Goal: Find contact information: Find contact information

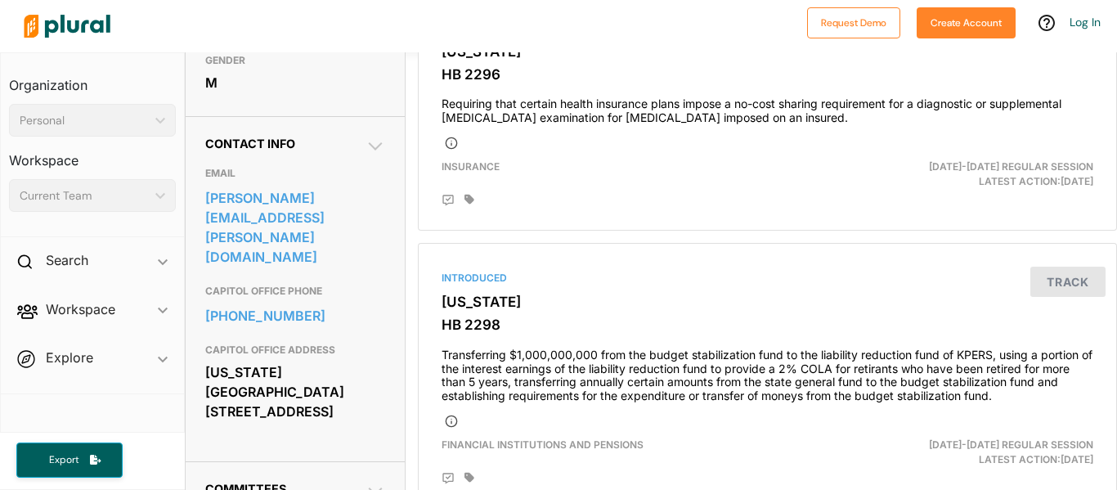
scroll to position [455, 0]
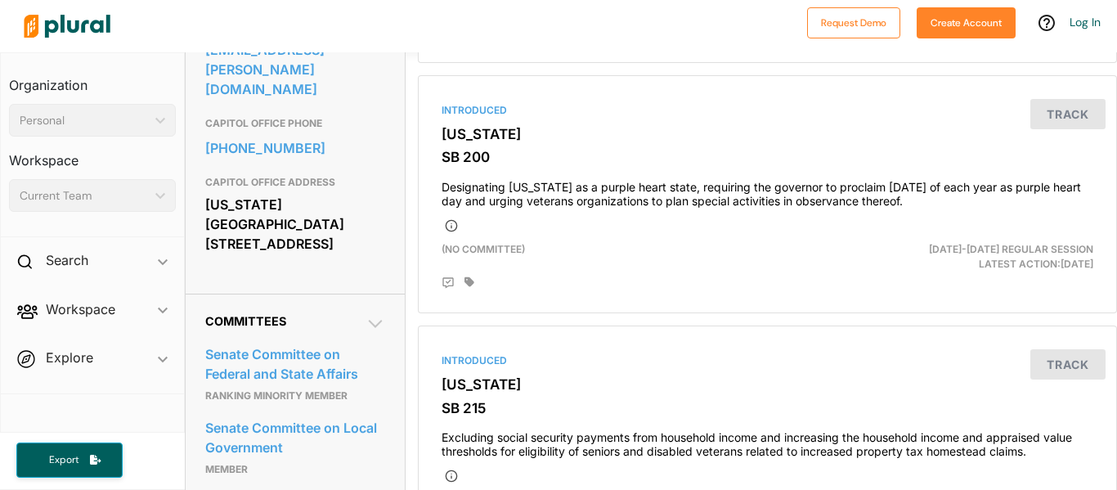
scroll to position [592, 0]
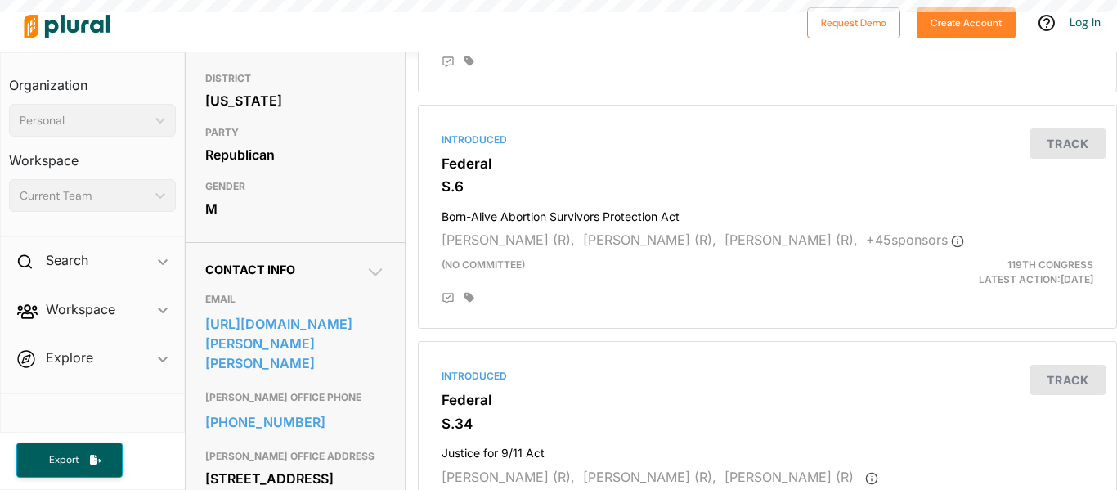
scroll to position [321, 0]
click at [311, 372] on link "https://www.moran.senate.gov/public/index.cfm/e-mail-jerry" at bounding box center [295, 343] width 180 height 64
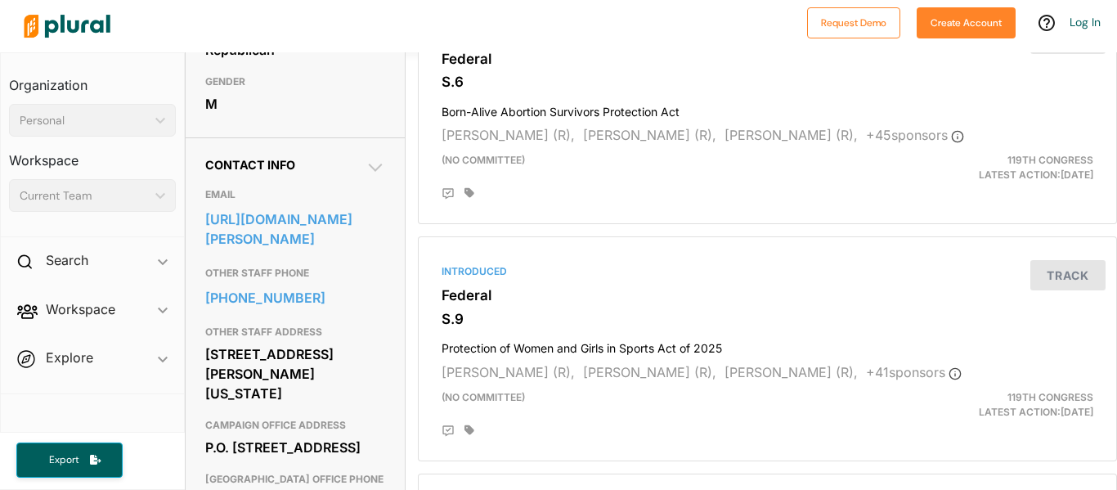
scroll to position [426, 0]
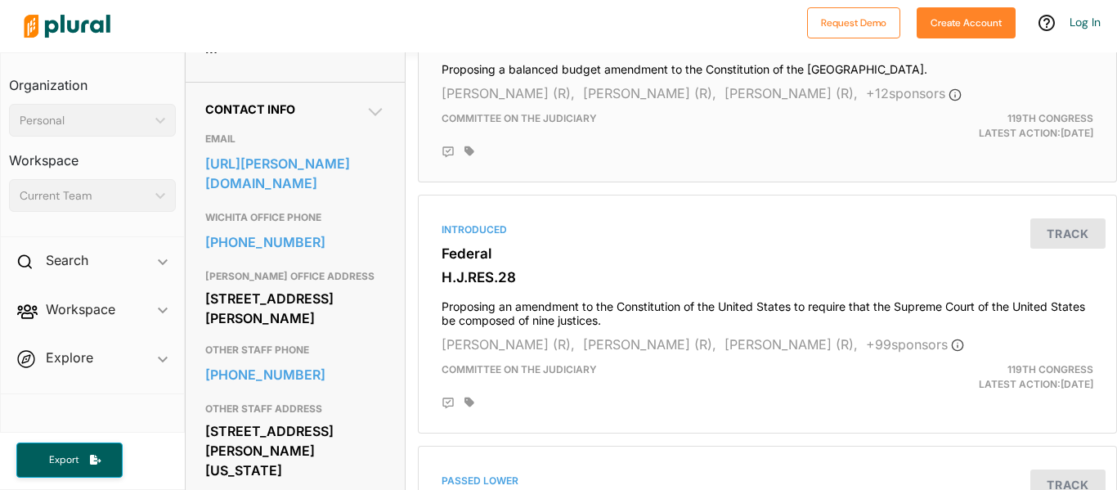
scroll to position [482, 0]
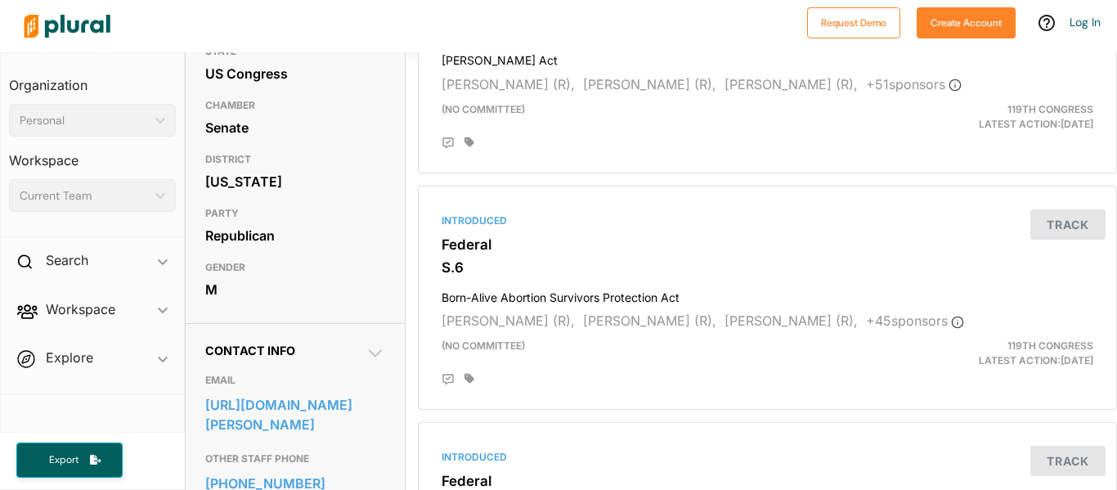
scroll to position [244, 0]
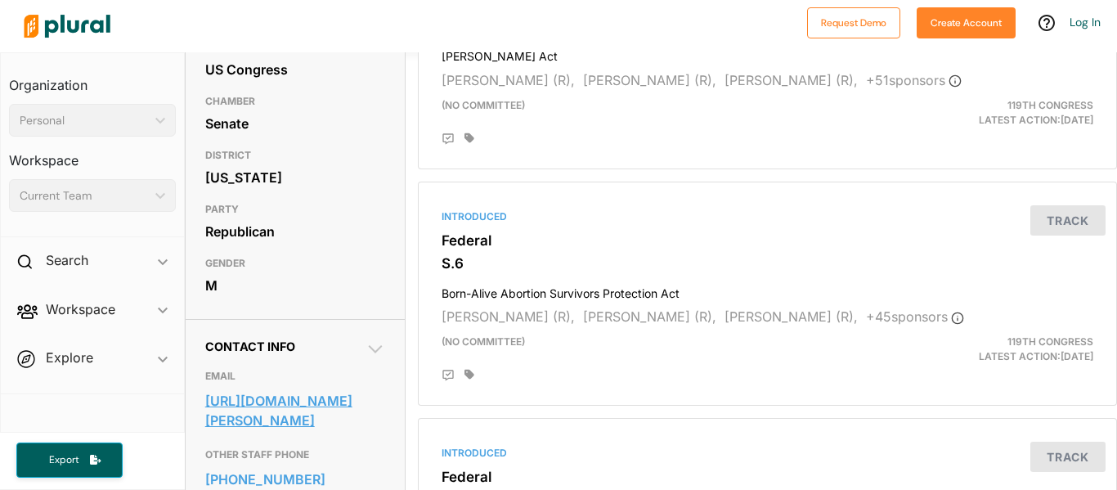
click at [334, 433] on link "https://www.marshall.senate.gov/contact/contact-form/" at bounding box center [295, 410] width 180 height 44
